Goal: Navigation & Orientation: Find specific page/section

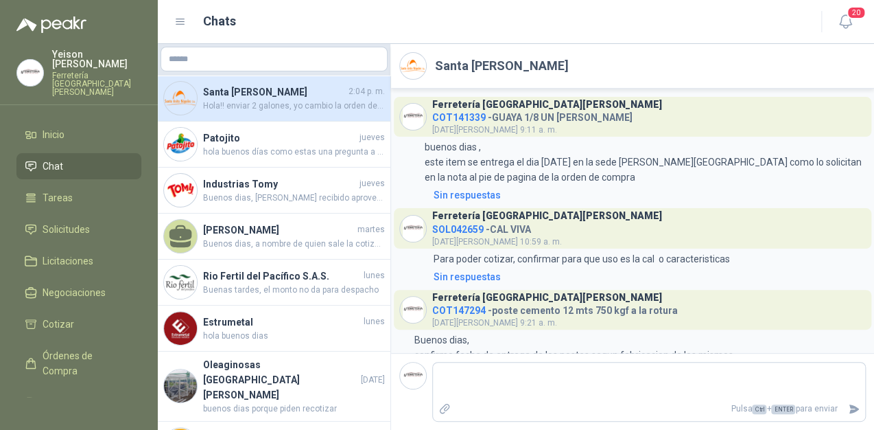
scroll to position [1475, 0]
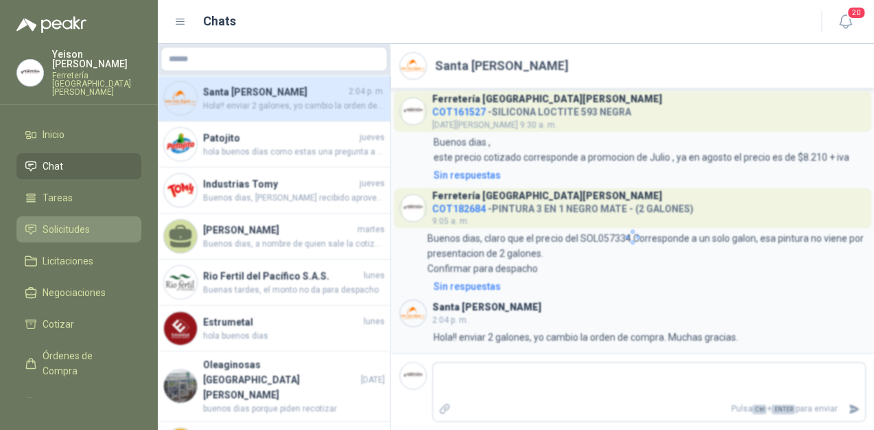
click at [66, 222] on span "Solicitudes" at bounding box center [66, 229] width 47 height 15
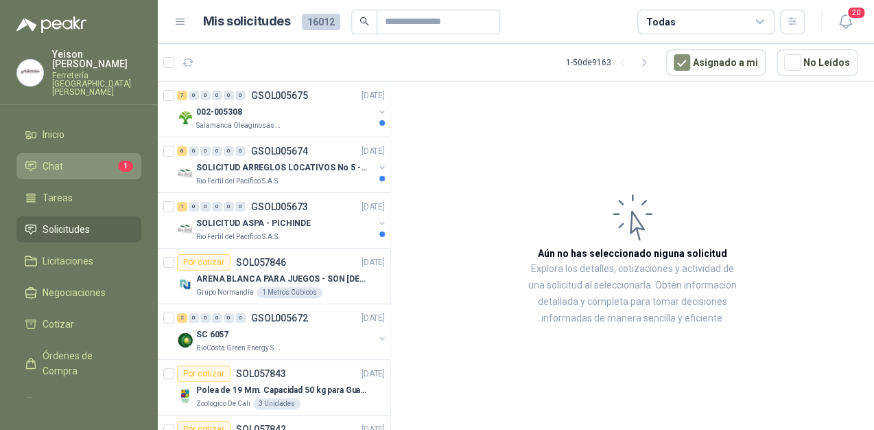
click at [75, 159] on li "Chat 1" at bounding box center [79, 166] width 108 height 15
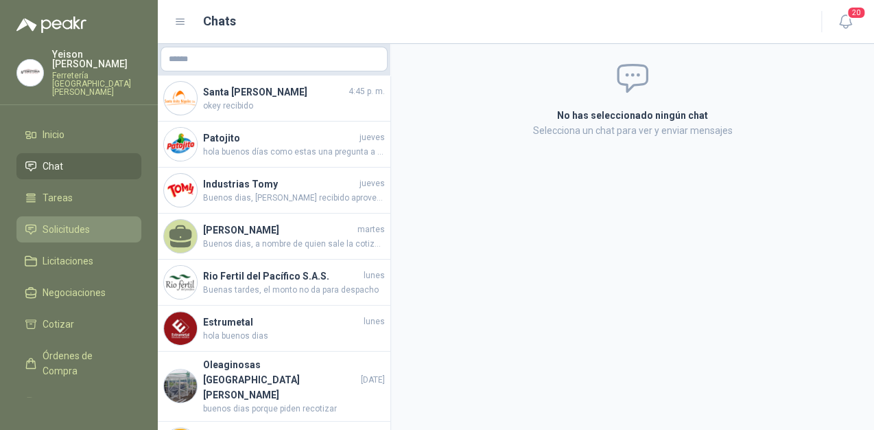
click at [71, 222] on span "Solicitudes" at bounding box center [66, 229] width 47 height 15
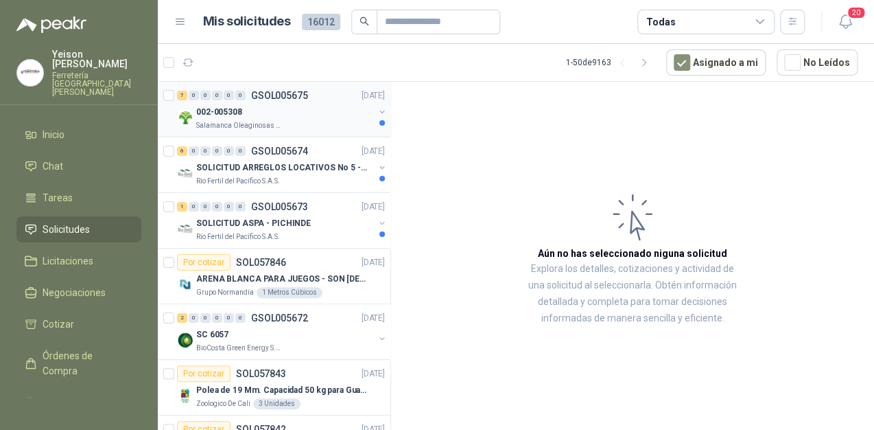
click at [266, 113] on div "002-005308" at bounding box center [285, 112] width 178 height 16
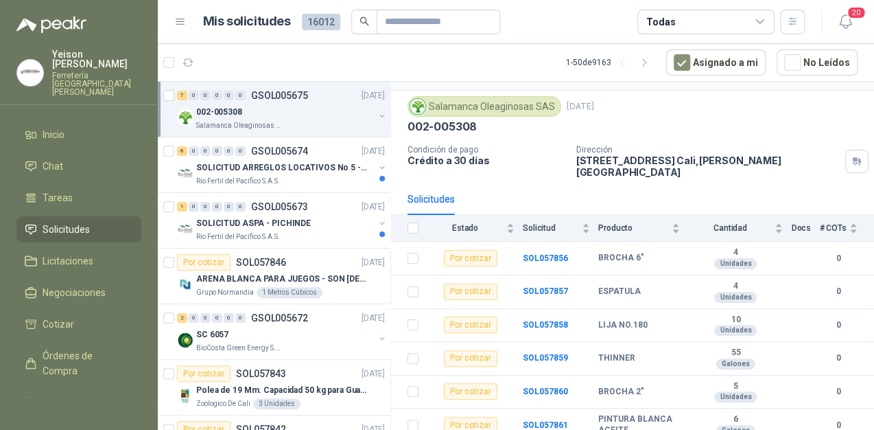
scroll to position [63, 0]
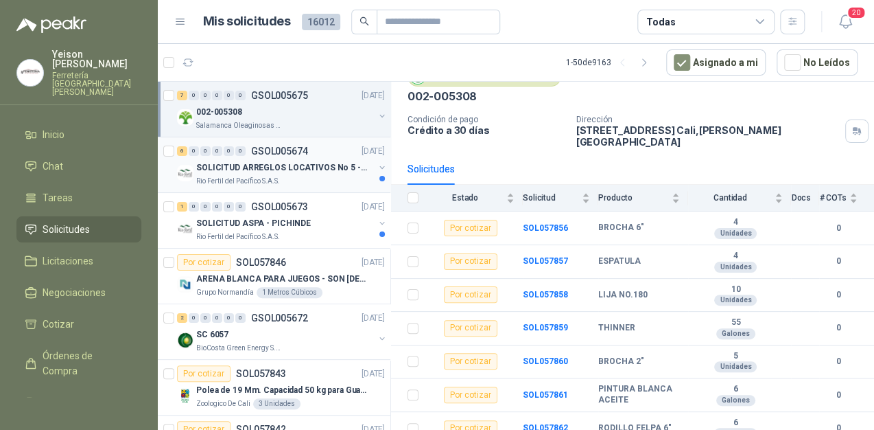
click at [205, 174] on div "SOLICITUD ARREGLOS LOCATIVOS No 5 - PICHINDE" at bounding box center [285, 167] width 178 height 16
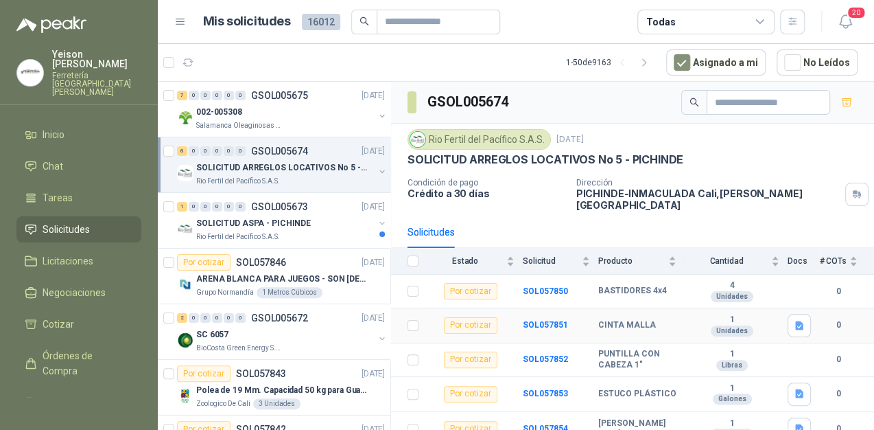
scroll to position [44, 0]
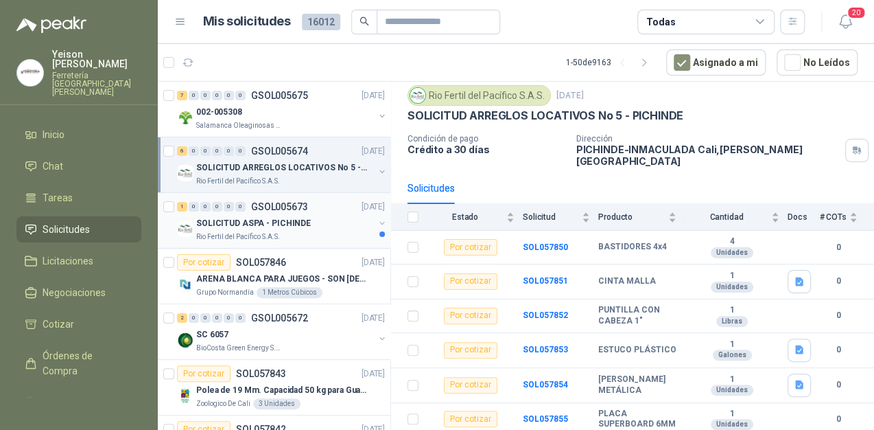
click at [288, 223] on p "SOLICITUD ASPA - PICHINDE" at bounding box center [253, 223] width 115 height 13
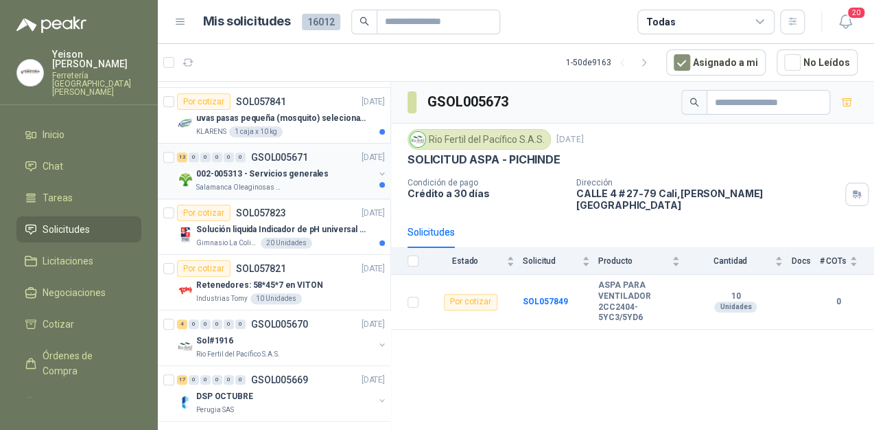
scroll to position [384, 0]
